Goal: Transaction & Acquisition: Get a Quote

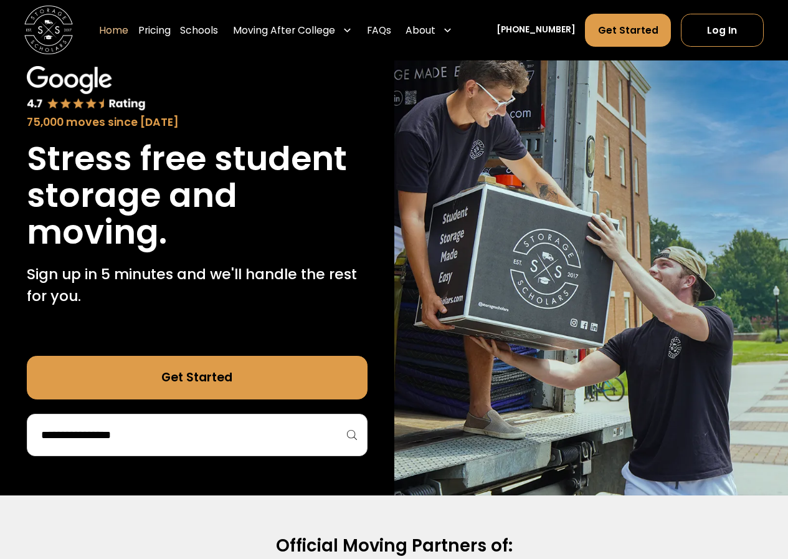
scroll to position [125, 0]
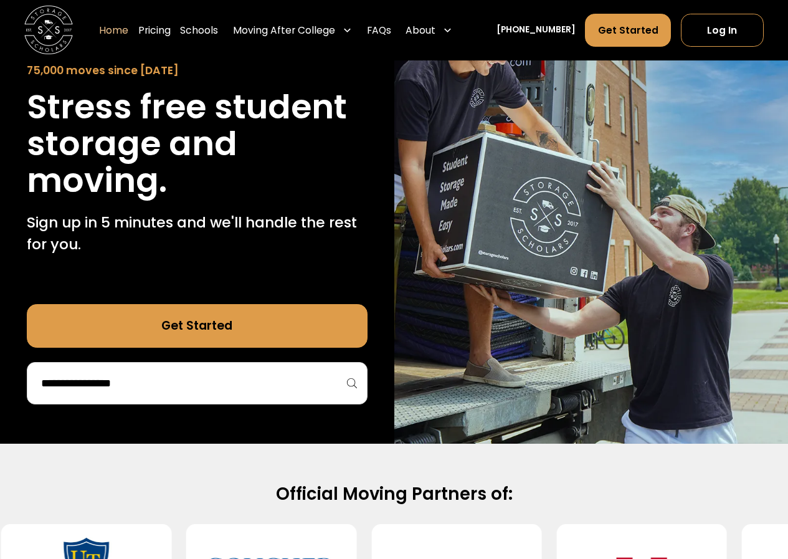
click at [202, 378] on input "search" at bounding box center [197, 383] width 315 height 21
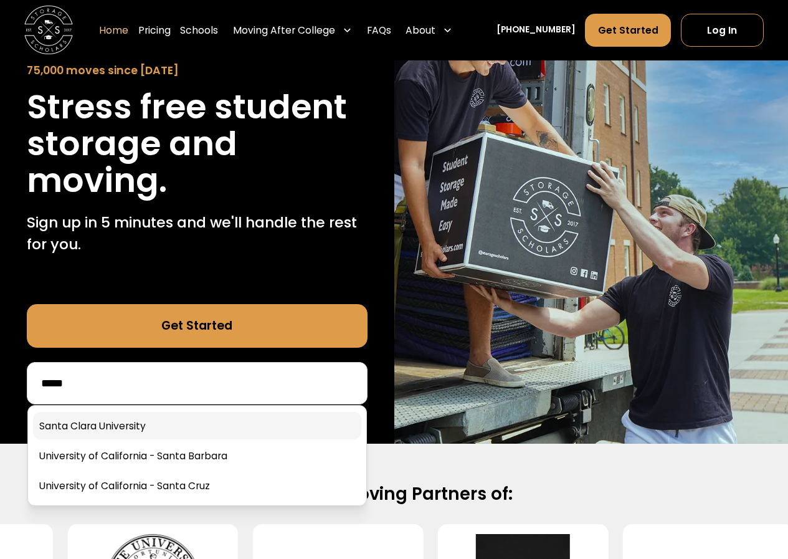
type input "*****"
click at [98, 432] on link at bounding box center [197, 425] width 328 height 27
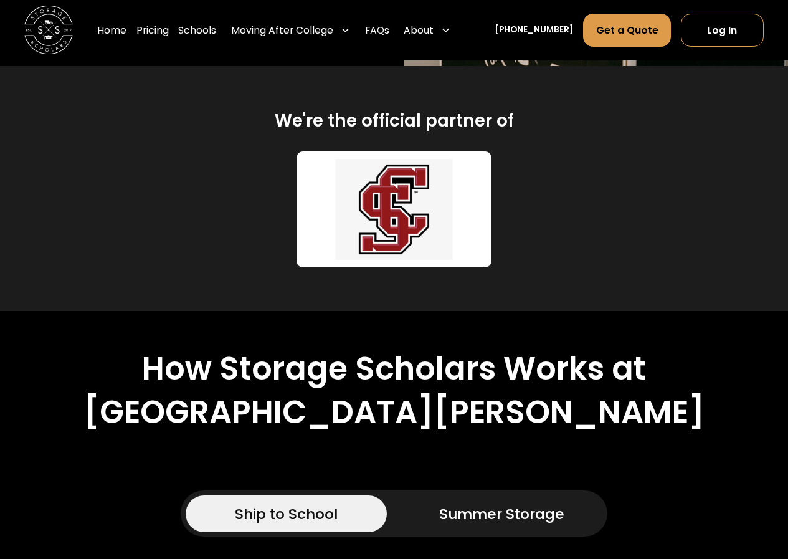
scroll to position [374, 0]
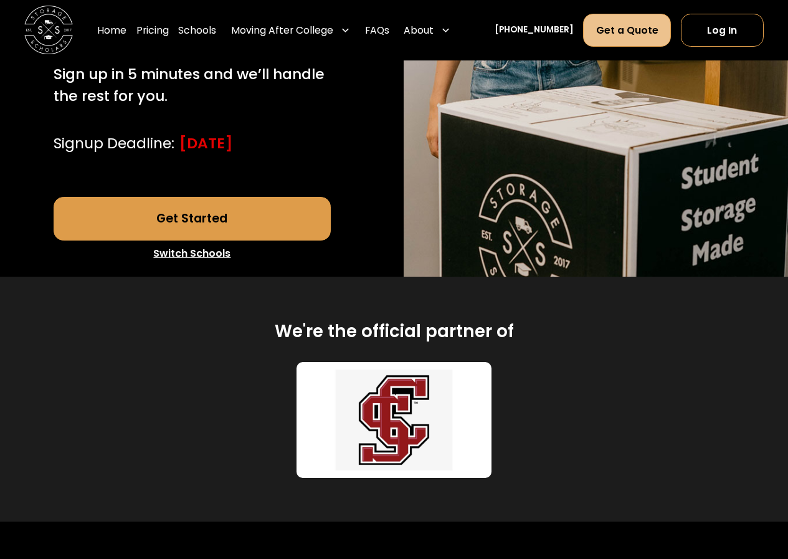
click at [634, 32] on link "Get a Quote" at bounding box center [627, 30] width 88 height 33
